Goal: Task Accomplishment & Management: Use online tool/utility

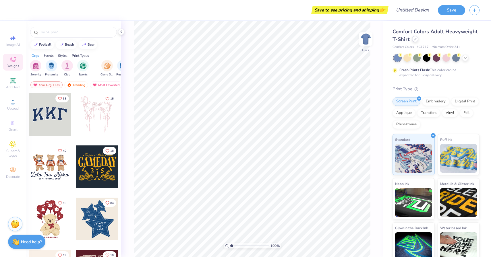
click at [415, 39] on icon at bounding box center [414, 39] width 3 height 3
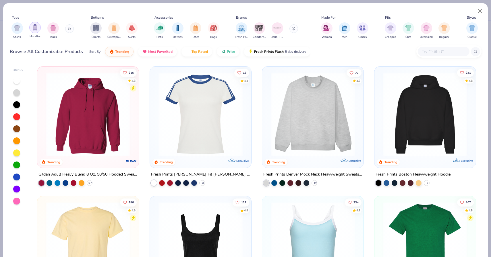
click at [35, 29] on img "filter for Hoodies" at bounding box center [35, 27] width 6 height 7
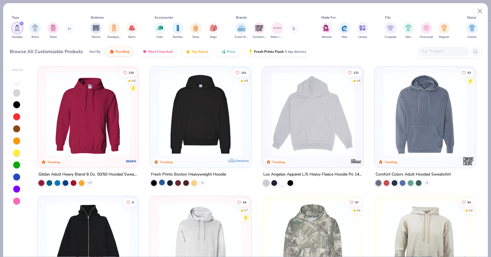
click at [163, 181] on div at bounding box center [162, 183] width 6 height 6
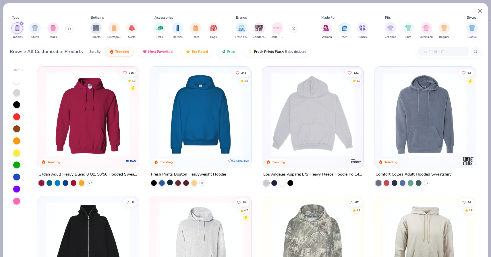
click at [172, 181] on div at bounding box center [170, 183] width 6 height 6
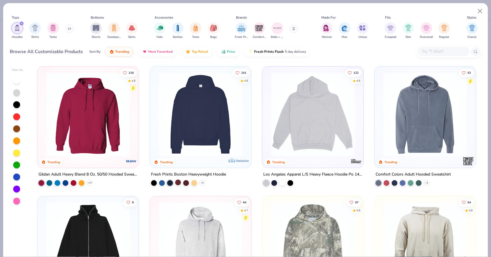
click at [180, 182] on div at bounding box center [178, 183] width 6 height 6
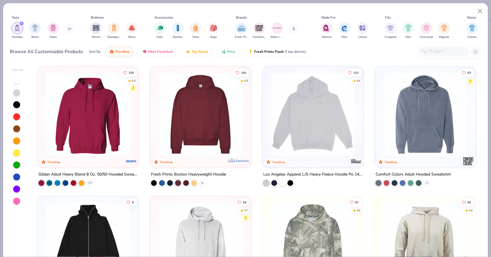
click at [204, 182] on icon at bounding box center [202, 183] width 5 height 5
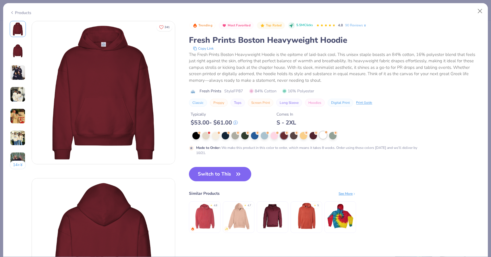
click at [321, 137] on div at bounding box center [322, 134] width 7 height 7
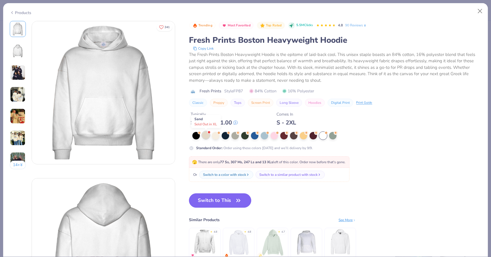
click at [207, 137] on div at bounding box center [205, 134] width 7 height 7
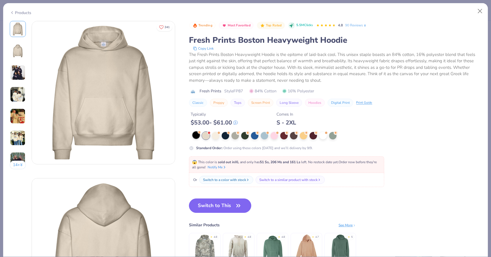
click at [197, 137] on div at bounding box center [195, 134] width 7 height 7
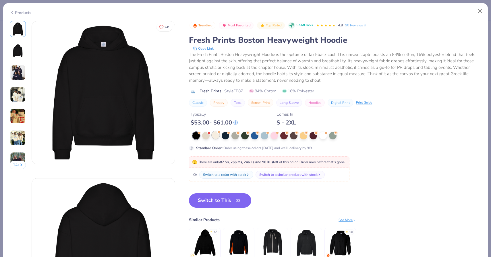
click at [216, 137] on div at bounding box center [215, 134] width 7 height 7
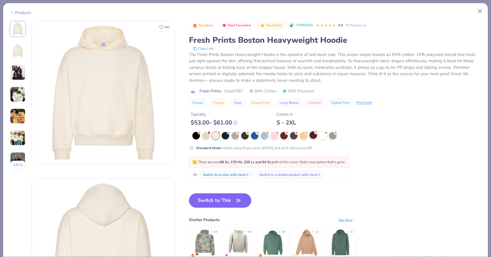
click at [311, 137] on div at bounding box center [312, 134] width 7 height 7
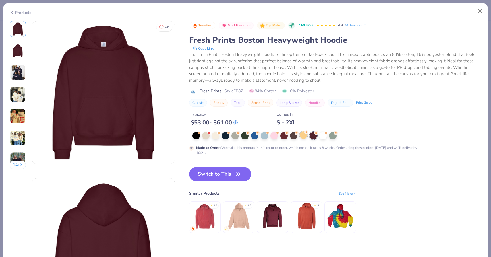
click at [303, 136] on div at bounding box center [302, 134] width 7 height 7
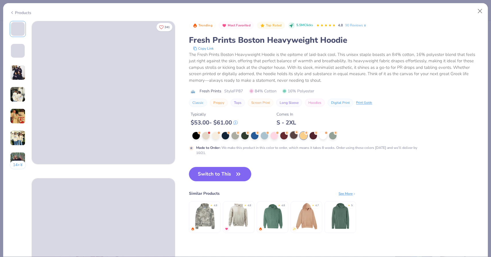
click at [295, 135] on div at bounding box center [293, 134] width 7 height 7
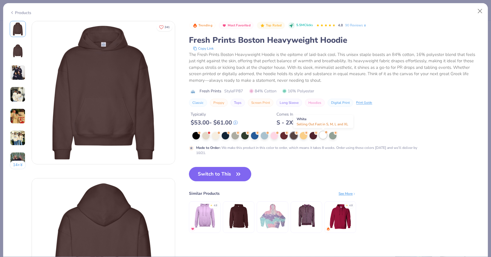
click at [322, 135] on div at bounding box center [322, 134] width 7 height 7
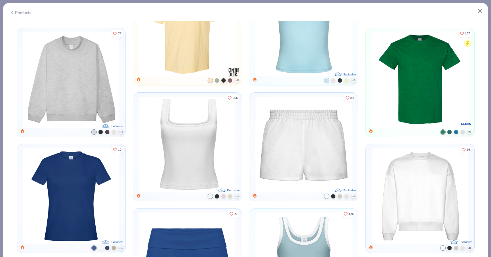
scroll to position [1911, 0]
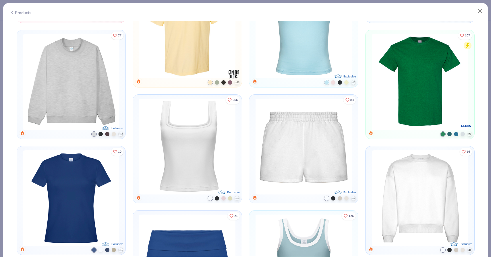
click at [99, 103] on img at bounding box center [71, 82] width 103 height 96
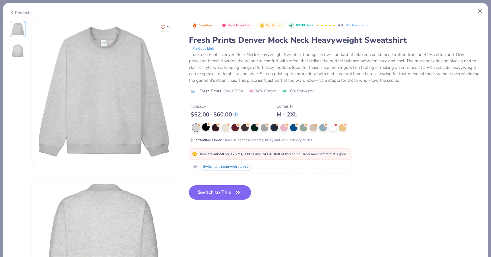
click at [205, 127] on div at bounding box center [205, 126] width 7 height 7
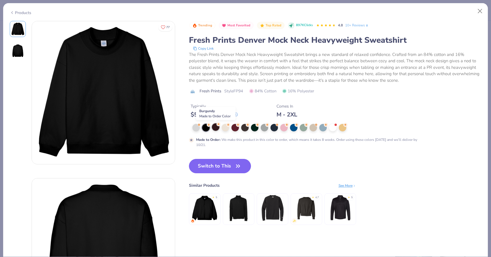
click at [217, 128] on div at bounding box center [215, 126] width 7 height 7
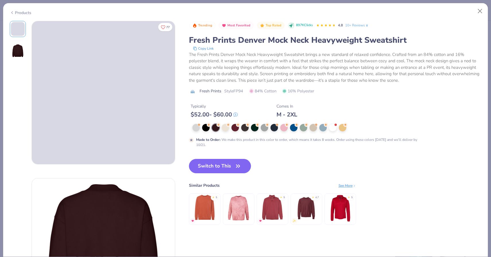
click at [229, 128] on div at bounding box center [305, 127] width 226 height 7
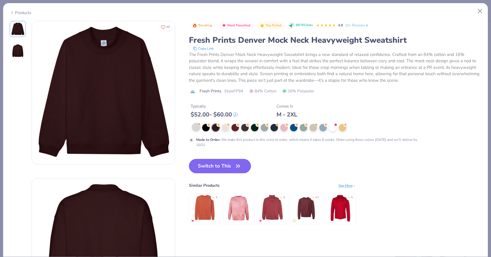
click at [196, 129] on div at bounding box center [195, 126] width 7 height 7
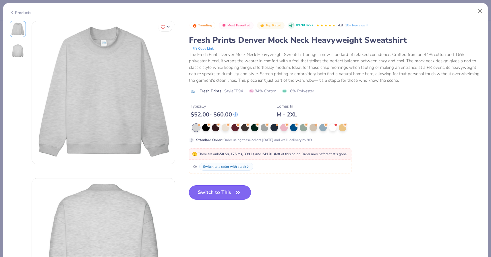
click at [231, 191] on button "Switch to This" at bounding box center [220, 192] width 62 height 14
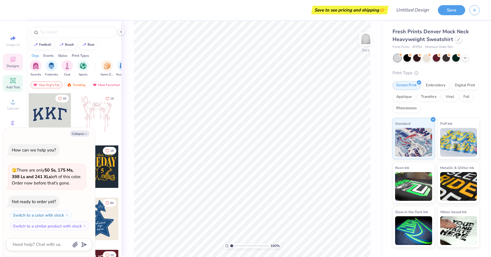
click at [14, 85] on div "Add Text" at bounding box center [13, 83] width 20 height 17
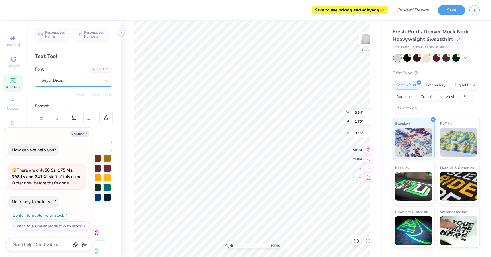
click at [64, 79] on div "Super Dream" at bounding box center [71, 80] width 60 height 9
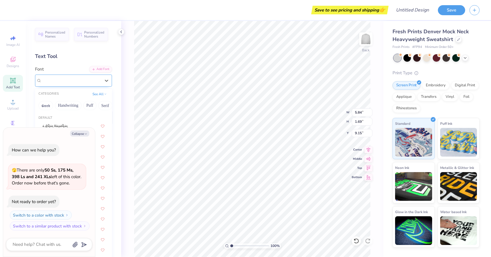
type textarea "x"
type input "handel gothic bold"
type textarea "x"
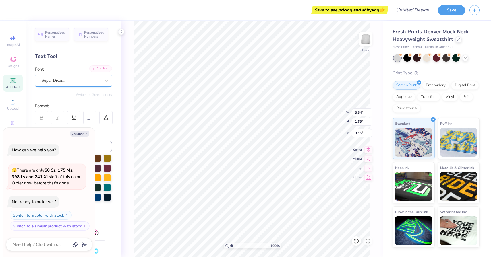
click at [102, 69] on div "Add Font" at bounding box center [100, 68] width 23 height 7
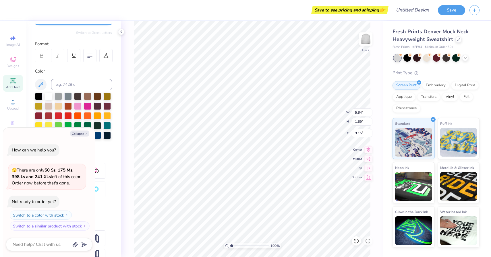
scroll to position [64, 0]
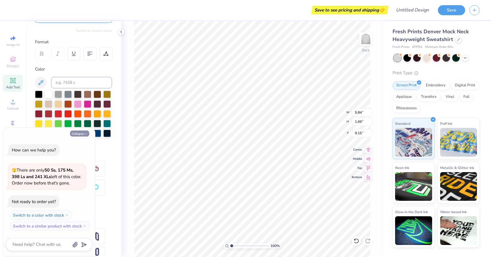
click at [83, 134] on button "Collapse" at bounding box center [79, 134] width 19 height 6
type textarea "x"
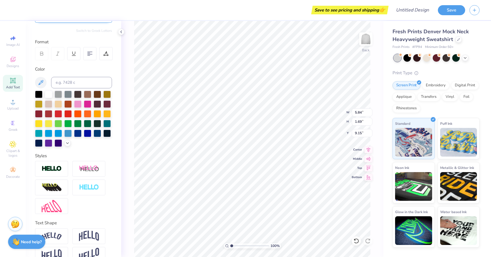
type input "8.08"
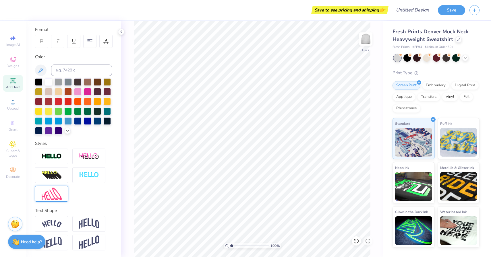
scroll to position [0, 0]
